Goal: Transaction & Acquisition: Book appointment/travel/reservation

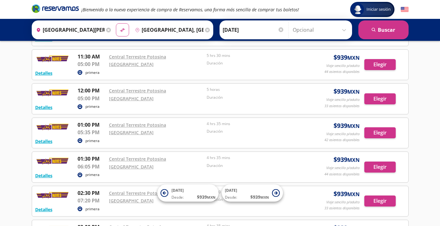
scroll to position [377, 0]
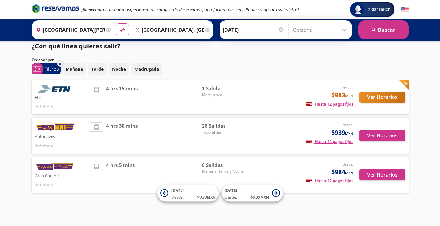
scroll to position [7, 0]
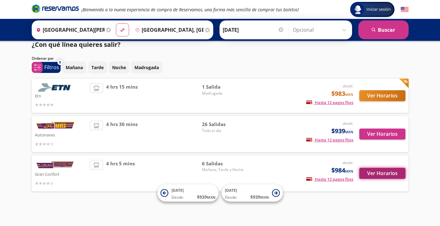
click at [370, 172] on button "Ver Horarios" at bounding box center [382, 173] width 46 height 11
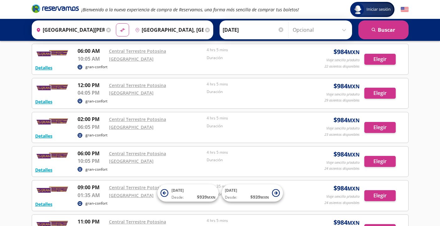
scroll to position [63, 0]
